Goal: Transaction & Acquisition: Purchase product/service

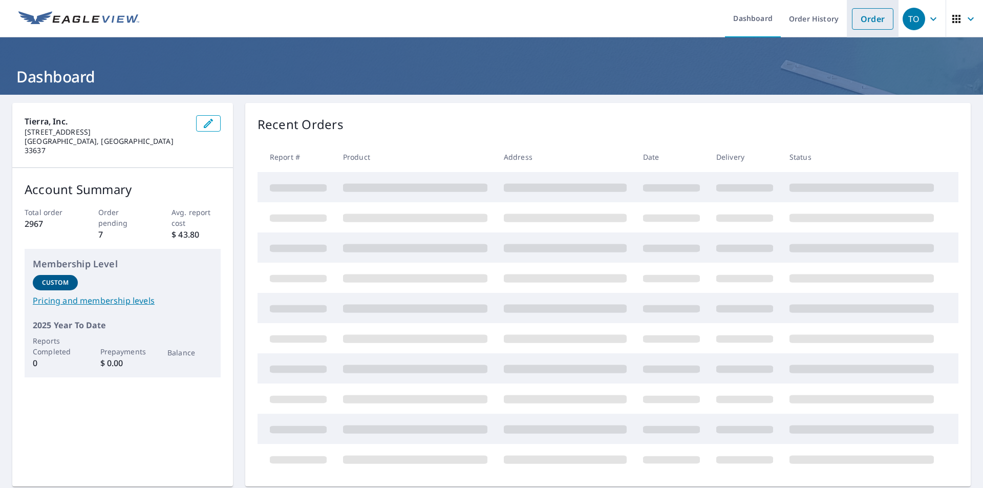
click at [854, 19] on link "Order" at bounding box center [872, 18] width 41 height 21
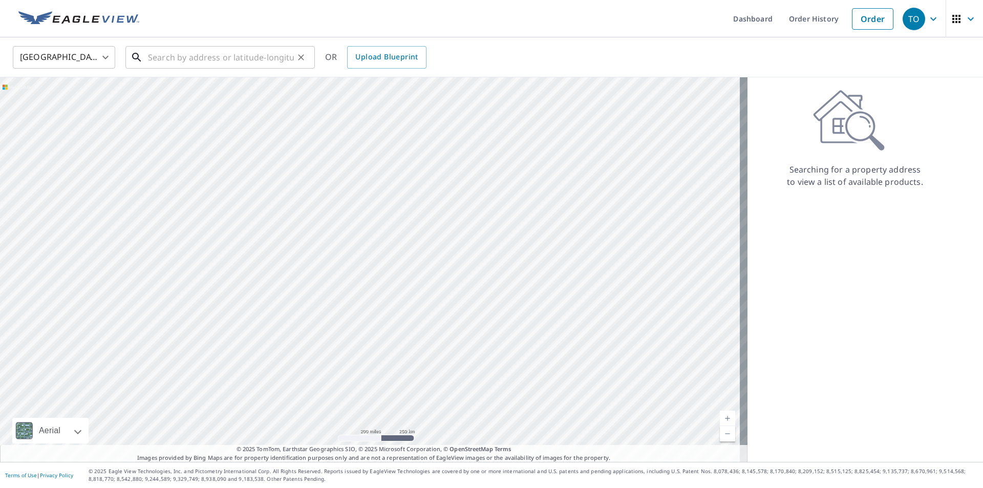
click at [233, 61] on input "text" at bounding box center [221, 57] width 146 height 29
click at [182, 59] on input "text" at bounding box center [221, 57] width 146 height 29
paste input "8921 [PERSON_NAME]"
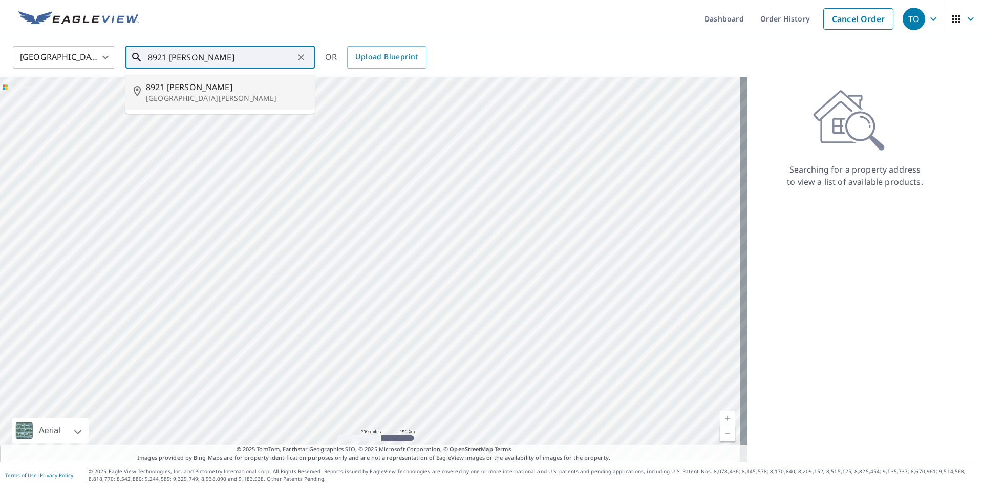
click at [189, 93] on p "[GEOGRAPHIC_DATA][PERSON_NAME]" at bounding box center [226, 98] width 161 height 10
type input "[STREET_ADDRESS][PERSON_NAME]"
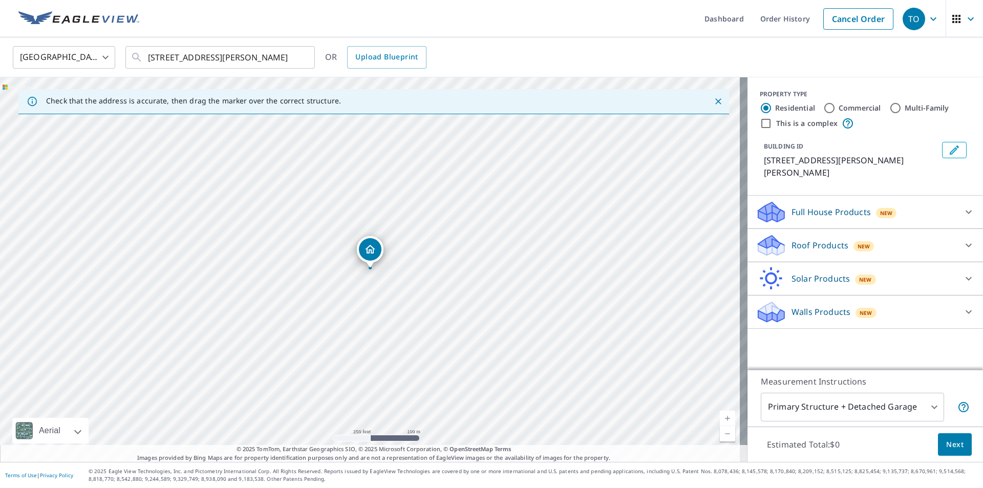
click at [914, 234] on div "Roof Products New" at bounding box center [855, 245] width 201 height 24
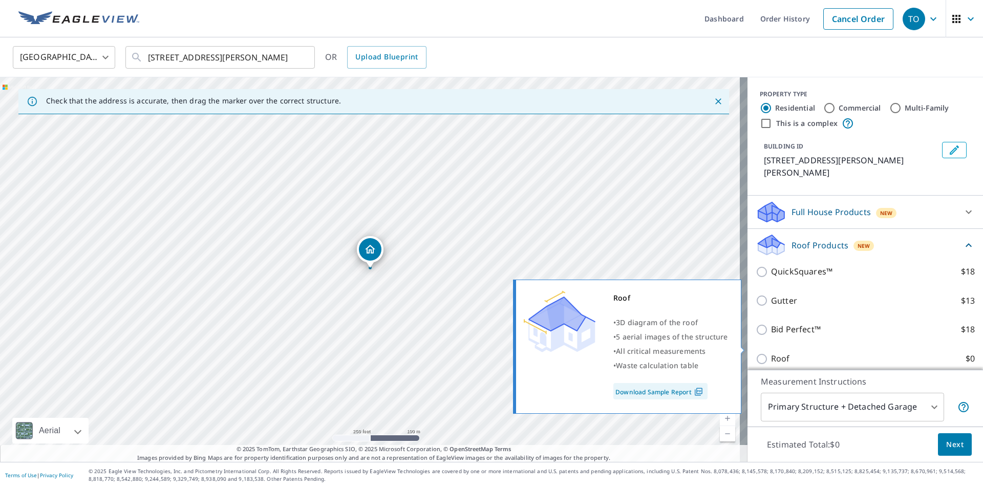
click at [755, 353] on input "Roof $0" at bounding box center [762, 359] width 15 height 12
checkbox input "true"
type input "3"
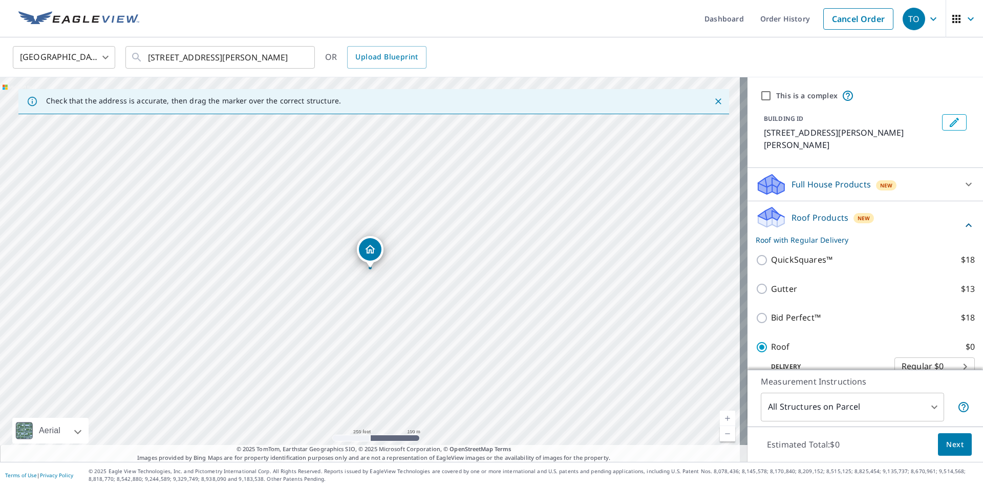
click at [946, 444] on span "Next" at bounding box center [954, 444] width 17 height 13
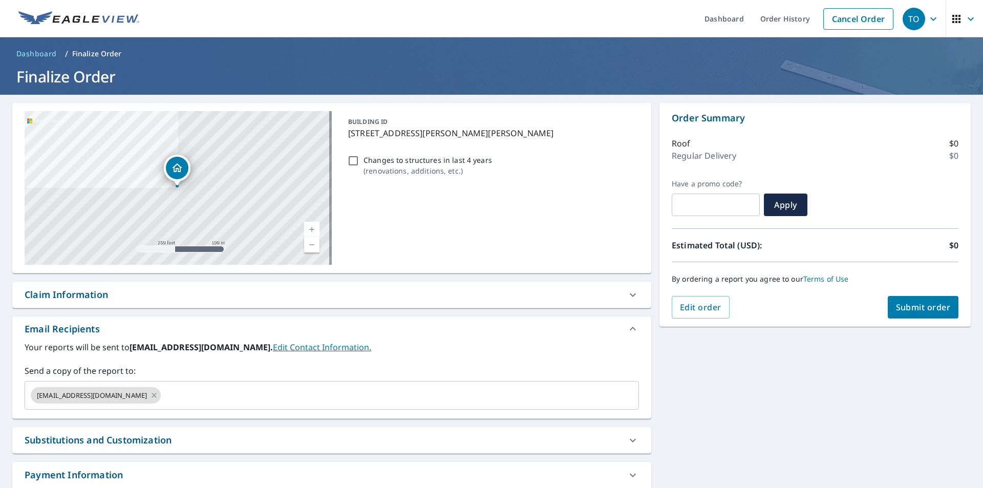
click at [215, 308] on div "Claim Information Claim number ​ Claim information ​ PO number ​ Date of loss ​…" at bounding box center [331, 295] width 639 height 27
click at [202, 294] on div "Claim Information" at bounding box center [323, 295] width 596 height 14
checkbox input "true"
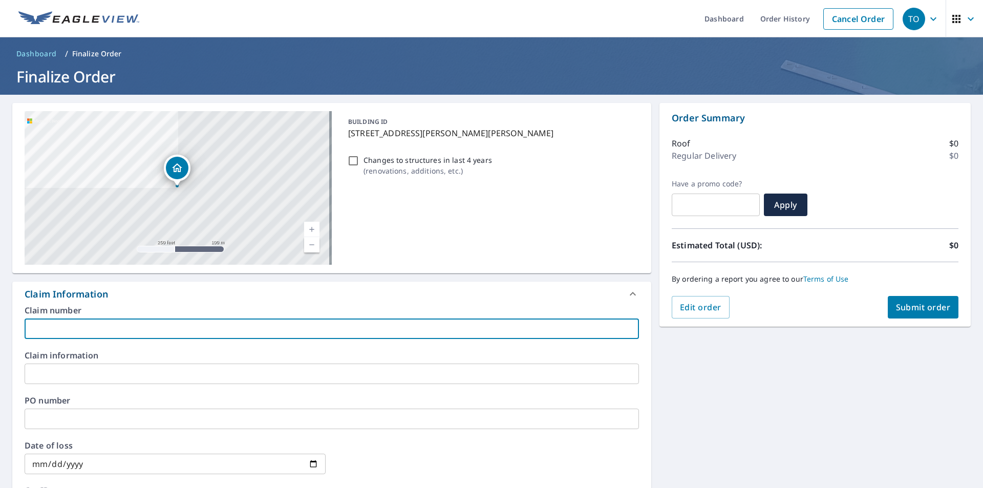
click at [196, 330] on input "text" at bounding box center [332, 328] width 614 height 20
paste input "[PHONE_NUMBER]"
type input "[PHONE_NUMBER]"
checkbox input "true"
type input "[PHONE_NUMBER]"
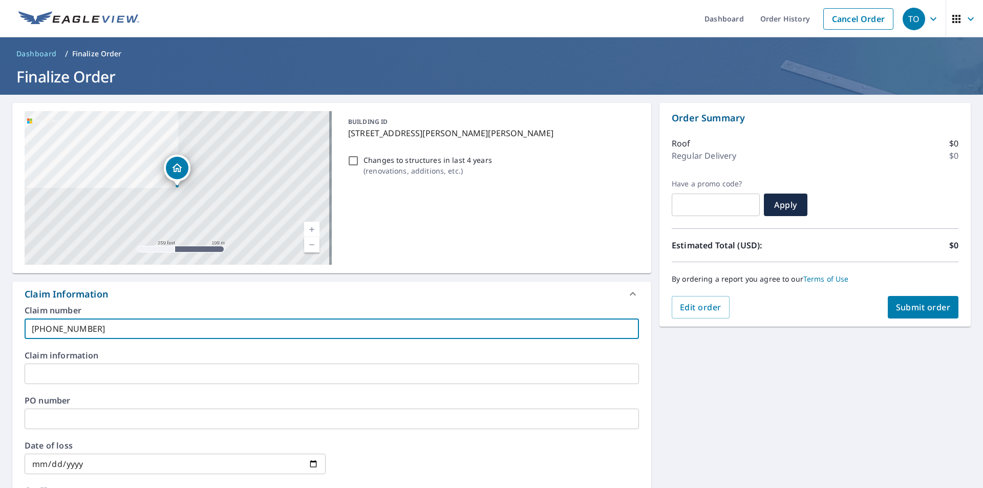
click at [191, 374] on input "text" at bounding box center [332, 373] width 614 height 20
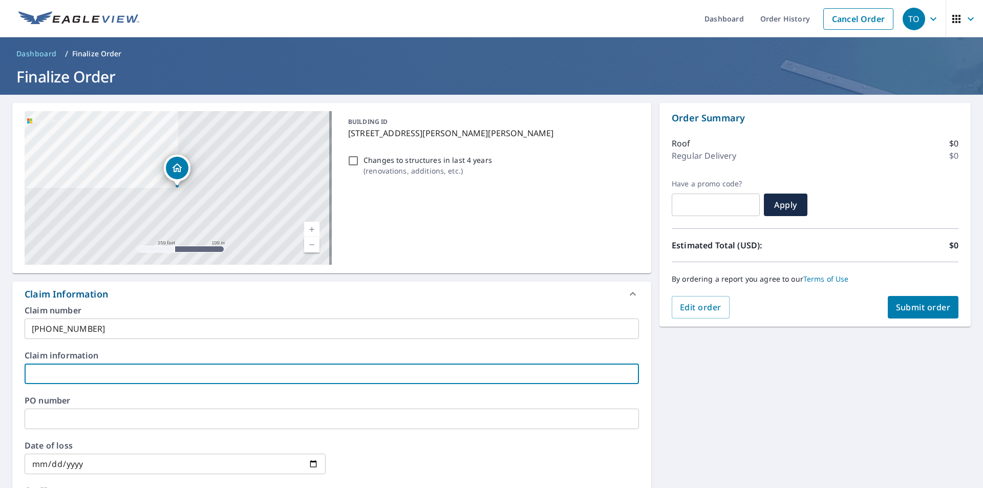
type input "R"
checkbox input "true"
type input "Ra"
checkbox input "true"
type input "Ram"
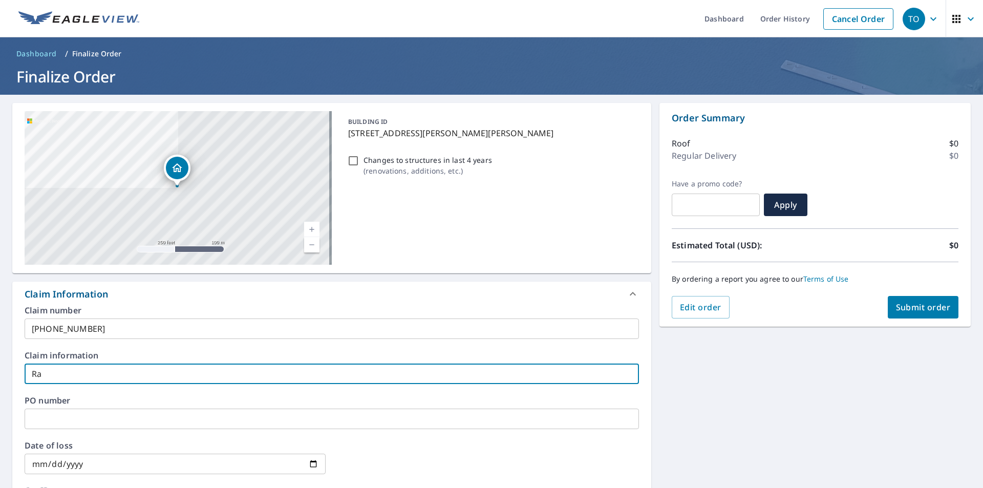
checkbox input "true"
type input "Rami"
checkbox input "true"
type input "Ramire"
checkbox input "true"
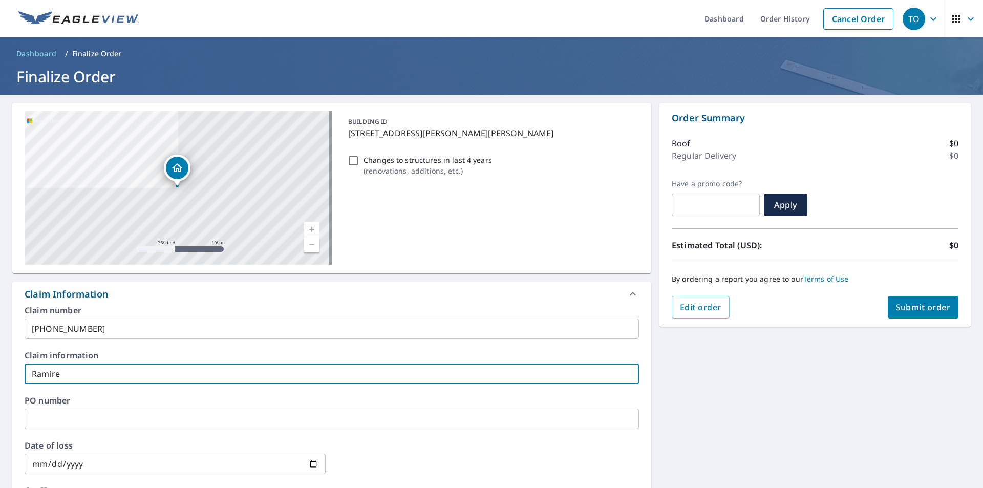
type input "[PERSON_NAME]"
checkbox input "true"
type input "[PERSON_NAME]"
checkbox input "true"
type input "[PERSON_NAME] R"
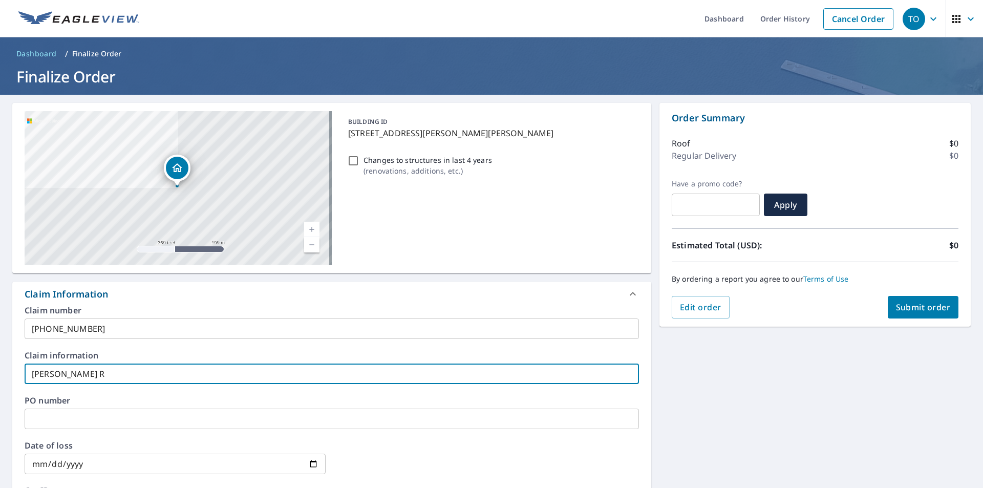
checkbox input "true"
type input "[PERSON_NAME] Re"
checkbox input "true"
type input "[PERSON_NAME] Res"
checkbox input "true"
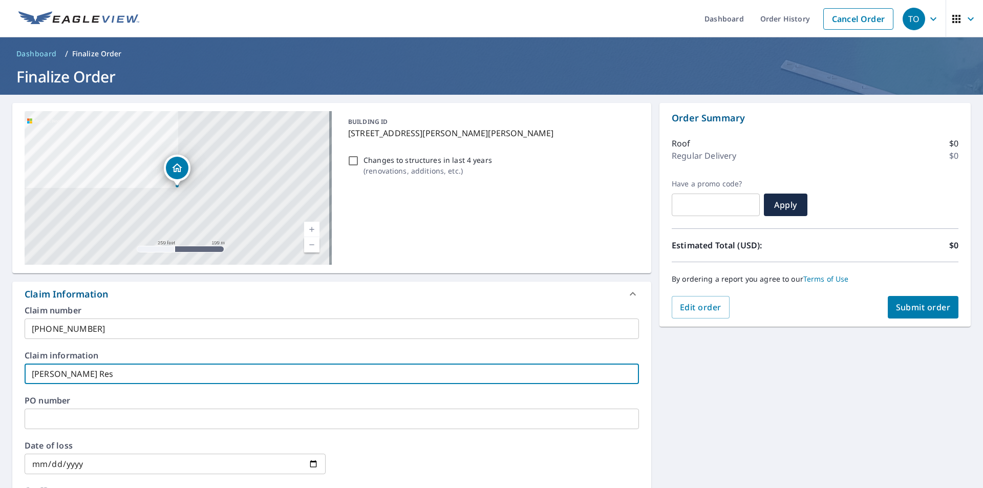
type input "[PERSON_NAME] Resi"
checkbox input "true"
type input "[PERSON_NAME]"
checkbox input "true"
type input "[PERSON_NAME] Reside"
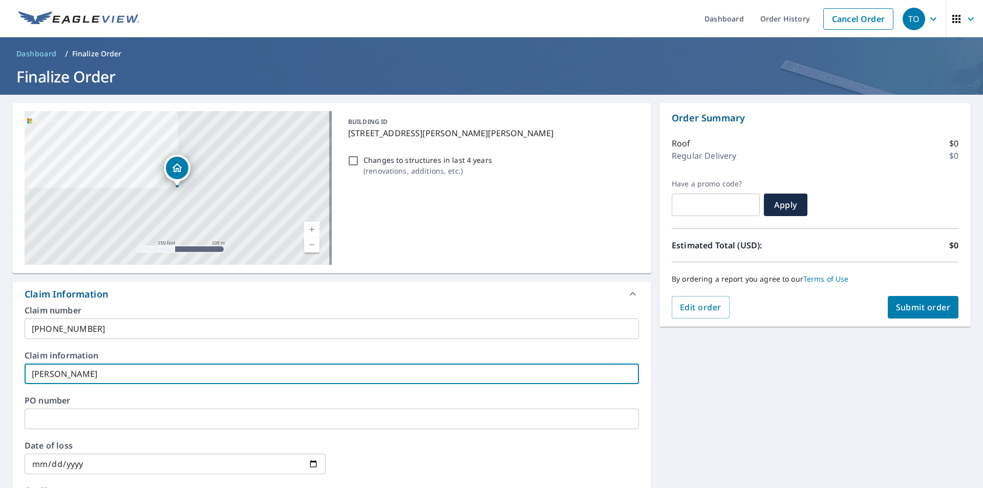
checkbox input "true"
type input "[PERSON_NAME] Residen"
checkbox input "true"
type input "[PERSON_NAME] Residenc"
checkbox input "true"
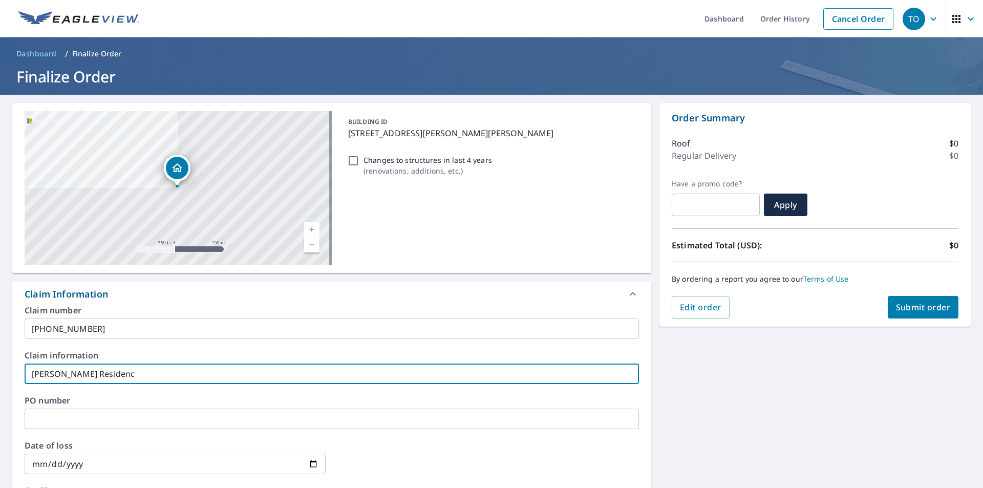
type input "[PERSON_NAME] Residence"
checkbox input "true"
type input "[PERSON_NAME] Residence"
click at [201, 397] on label "PO number" at bounding box center [332, 400] width 614 height 8
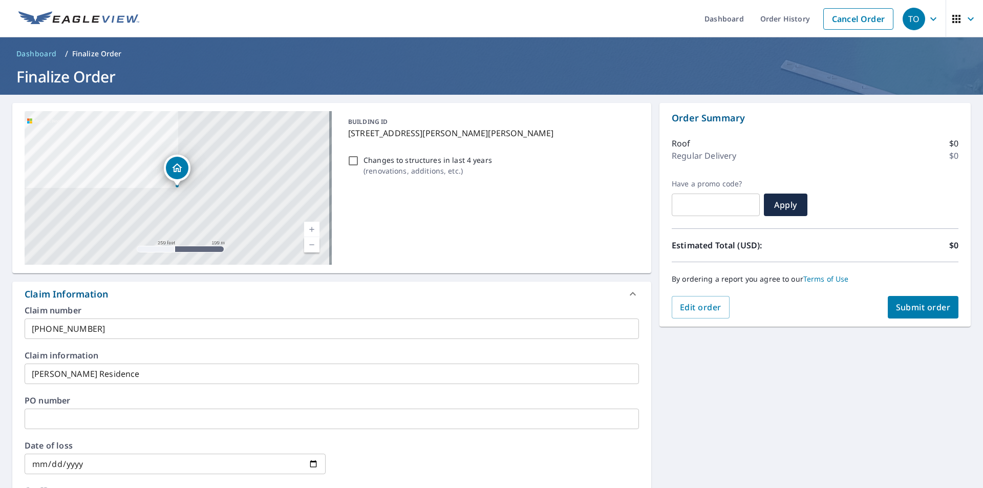
click at [901, 311] on span "Submit order" at bounding box center [923, 306] width 55 height 11
checkbox input "true"
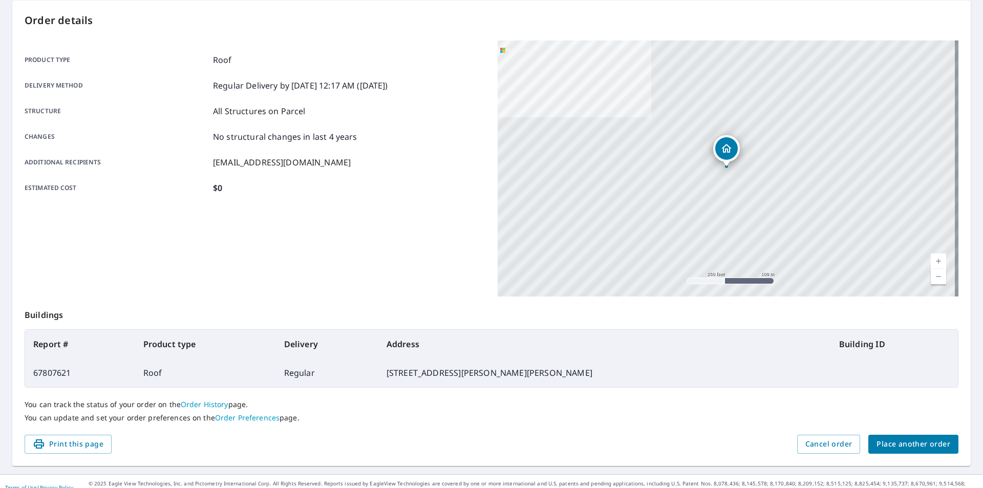
scroll to position [115, 0]
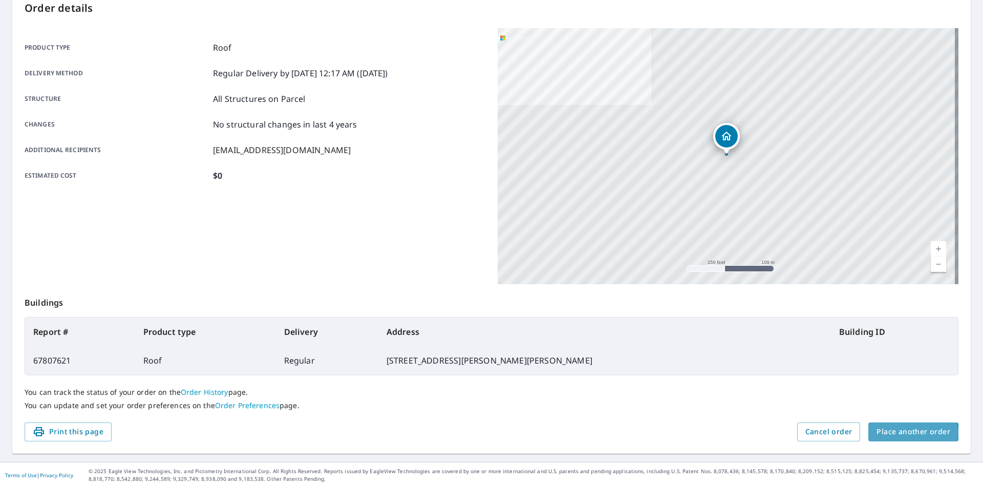
click at [905, 433] on span "Place another order" at bounding box center [913, 431] width 74 height 13
